Goal: Task Accomplishment & Management: Manage account settings

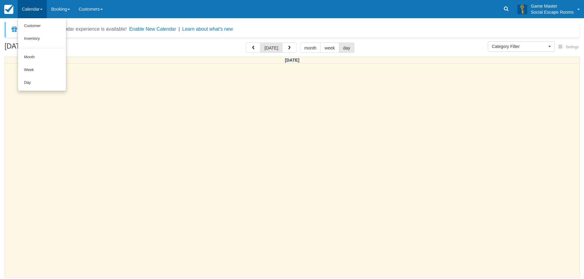
select select
click at [52, 77] on link "Day" at bounding box center [42, 83] width 48 height 13
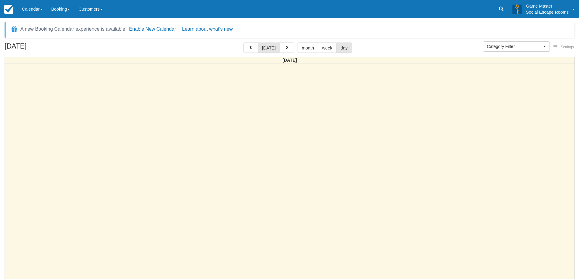
select select
click at [288, 47] on button "button" at bounding box center [287, 48] width 15 height 10
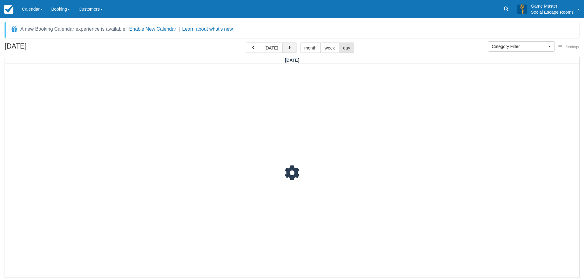
click at [288, 47] on span "button" at bounding box center [289, 48] width 4 height 4
click at [289, 47] on span "button" at bounding box center [289, 48] width 4 height 4
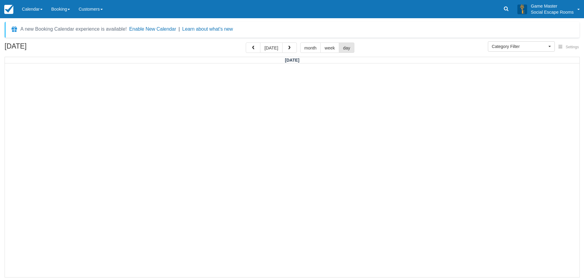
click at [398, 47] on div "September 16, 2025 today month week day" at bounding box center [292, 49] width 574 height 13
click at [284, 202] on div at bounding box center [292, 171] width 574 height 214
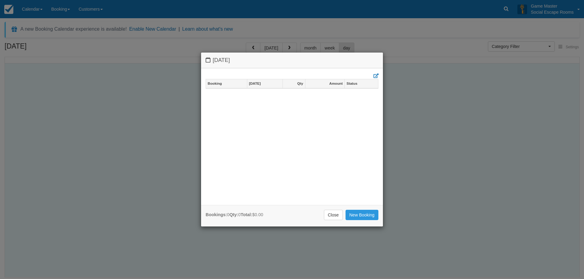
click at [413, 133] on div "Tuesday September 16 2025 Booking Sept 16 Qty Amount Status Bookings: 0 Qty: 0 …" at bounding box center [292, 139] width 584 height 279
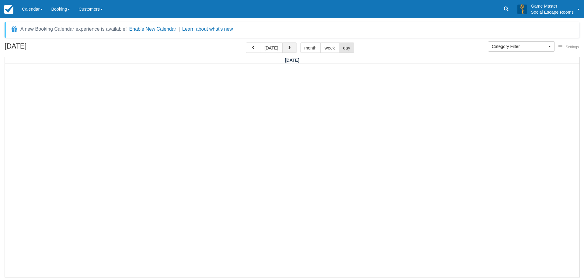
click at [288, 44] on button "button" at bounding box center [289, 48] width 15 height 10
click at [293, 47] on button "button" at bounding box center [289, 48] width 15 height 10
click at [276, 46] on button "[DATE]" at bounding box center [271, 48] width 22 height 10
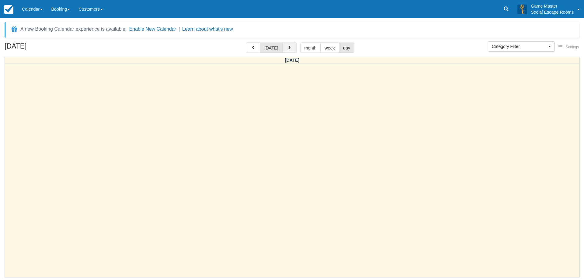
click at [292, 47] on button "button" at bounding box center [289, 48] width 15 height 10
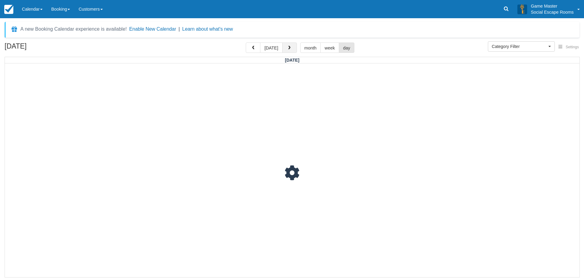
click at [292, 47] on button "button" at bounding box center [289, 48] width 15 height 10
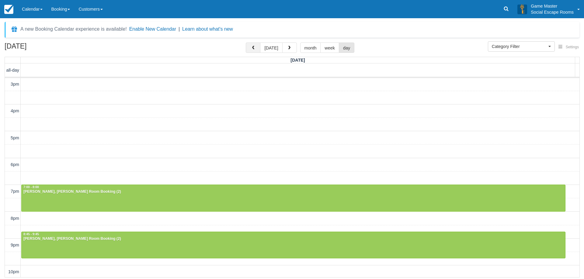
click at [257, 45] on button "button" at bounding box center [253, 48] width 15 height 10
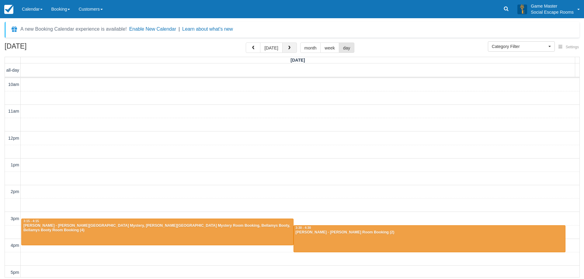
click at [290, 51] on button "button" at bounding box center [289, 48] width 15 height 10
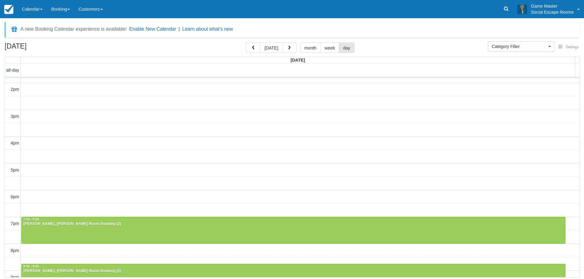
scroll to position [136, 0]
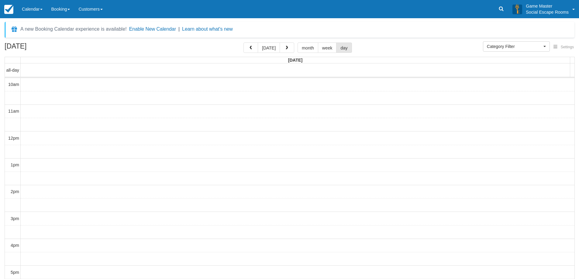
select select
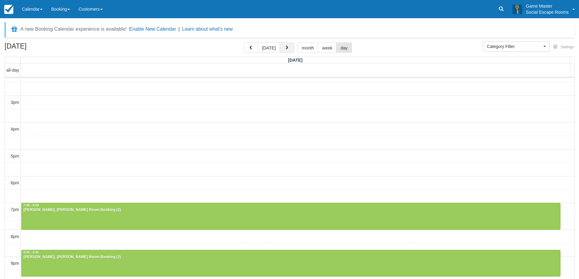
click at [284, 51] on button "button" at bounding box center [287, 48] width 15 height 10
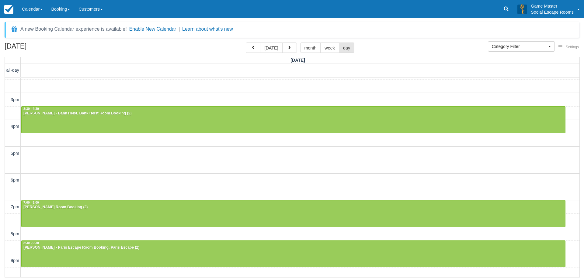
scroll to position [104, 0]
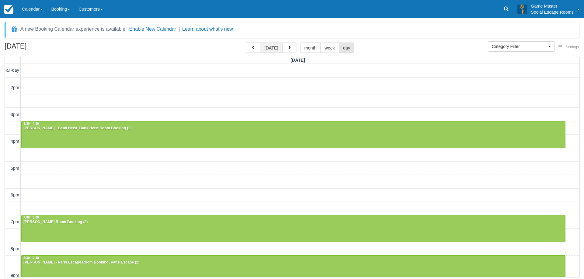
click at [274, 50] on button "[DATE]" at bounding box center [271, 48] width 22 height 10
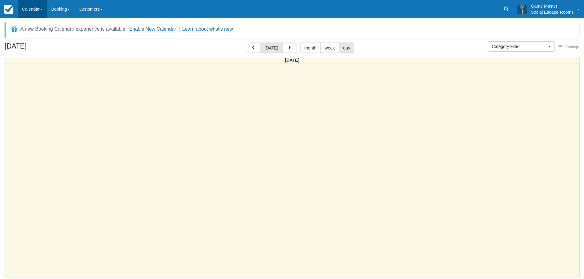
click at [34, 9] on link "Calendar" at bounding box center [32, 9] width 29 height 18
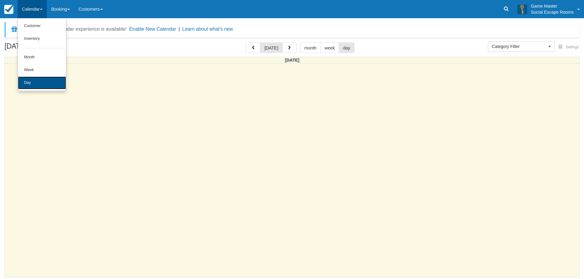
click at [44, 81] on link "Day" at bounding box center [42, 83] width 48 height 13
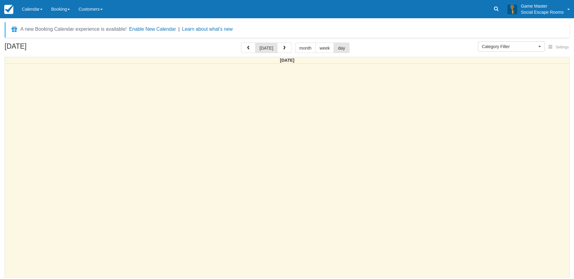
select select
